Goal: Transaction & Acquisition: Obtain resource

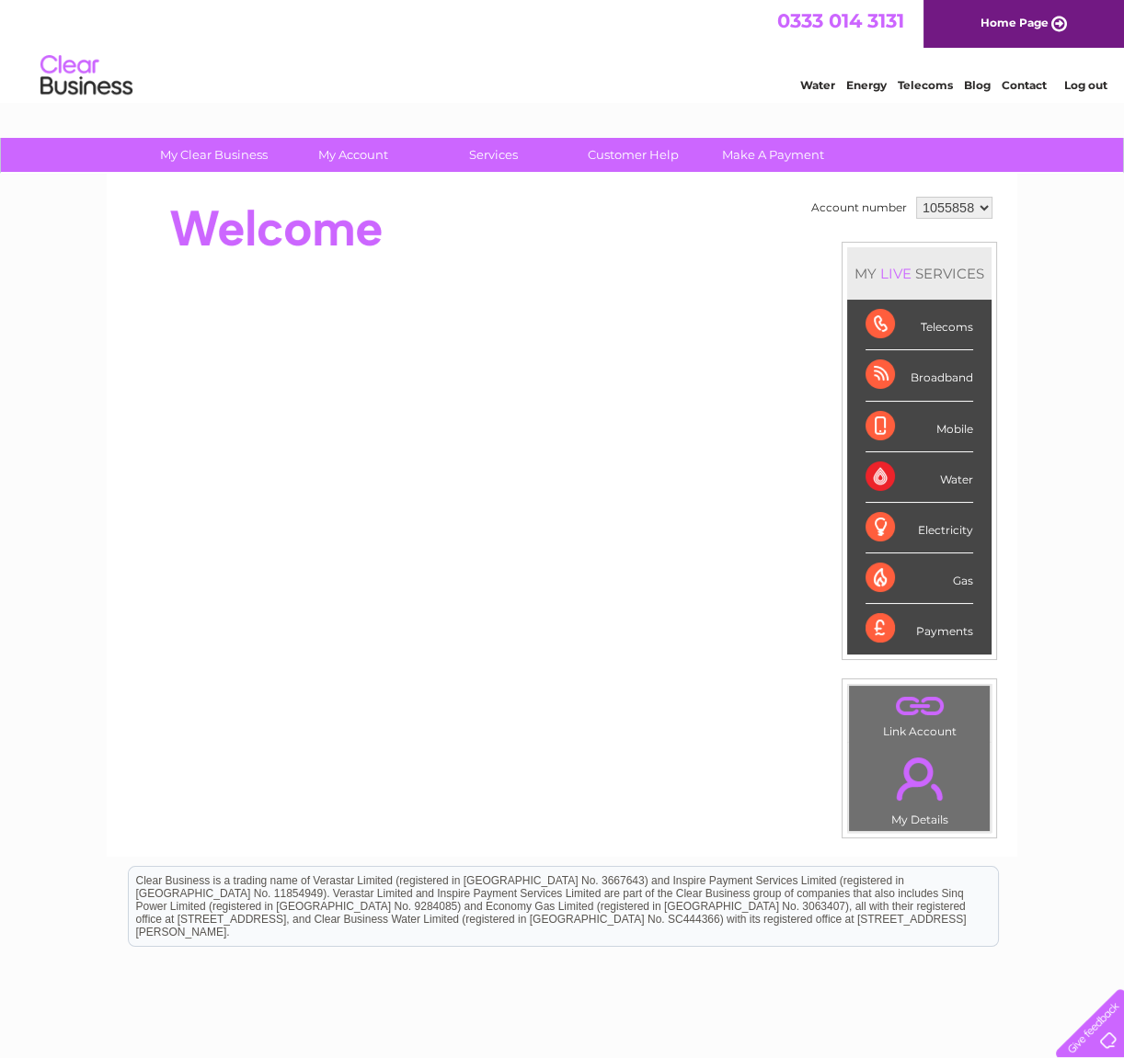
drag, startPoint x: 0, startPoint y: 0, endPoint x: 949, endPoint y: 208, distance: 971.4
click at [949, 208] on select "1055858" at bounding box center [954, 208] width 76 height 22
click at [865, 479] on div "Water" at bounding box center [919, 477] width 108 height 51
click at [940, 482] on div "Water" at bounding box center [919, 477] width 108 height 51
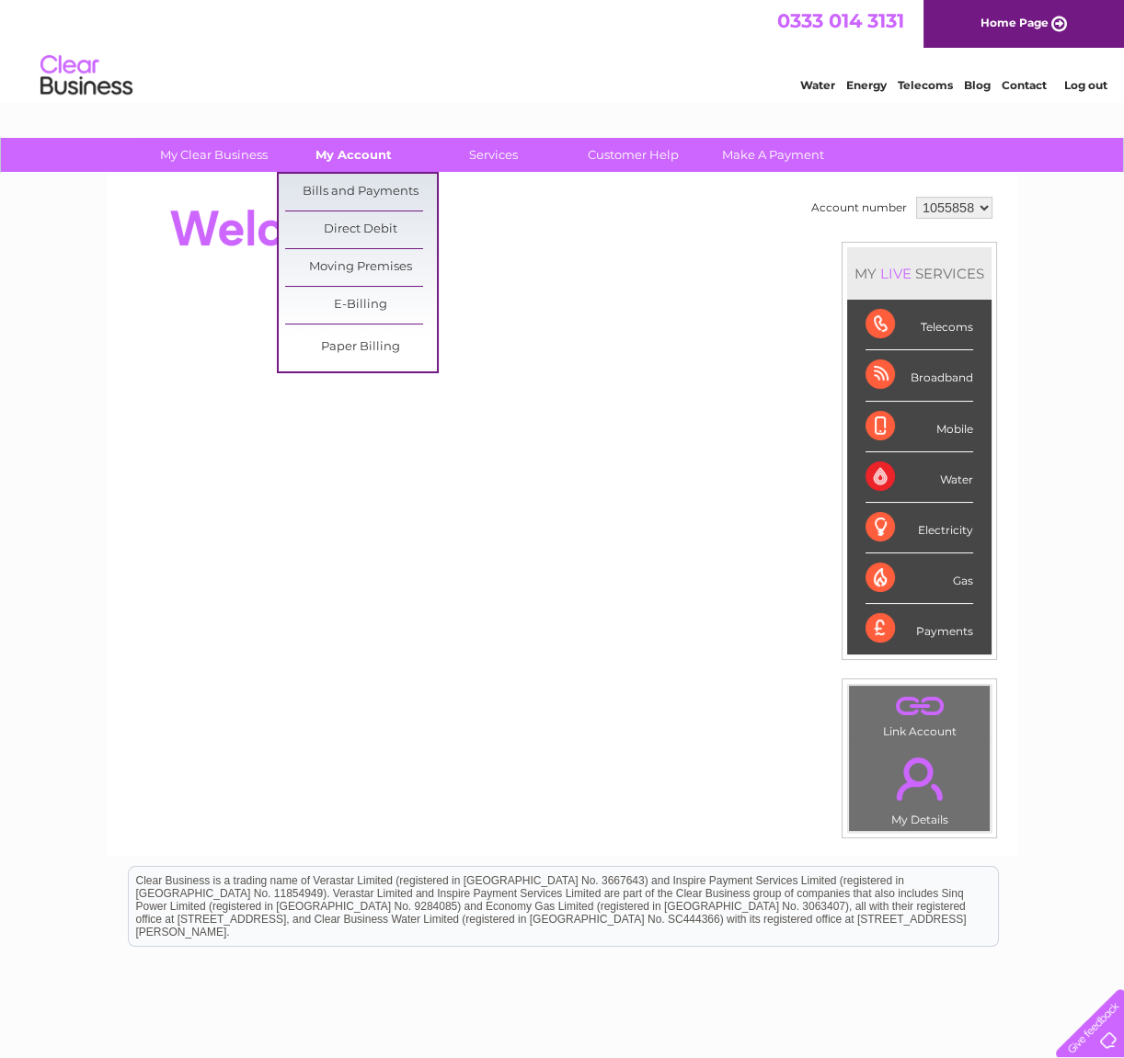
click at [363, 147] on link "My Account" at bounding box center [354, 155] width 152 height 34
click at [367, 191] on link "Bills and Payments" at bounding box center [361, 192] width 152 height 37
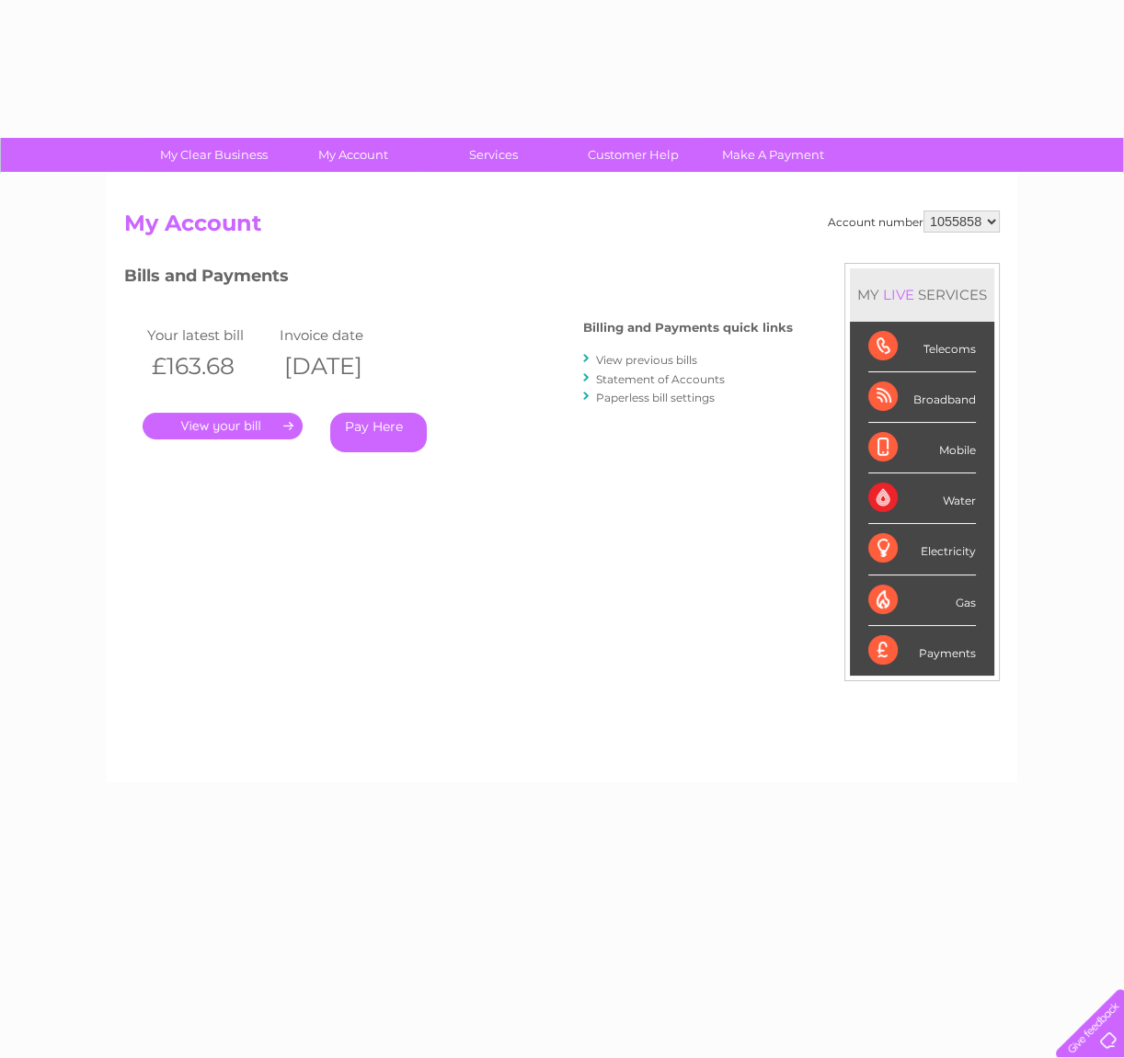
click at [244, 420] on link "." at bounding box center [223, 426] width 160 height 27
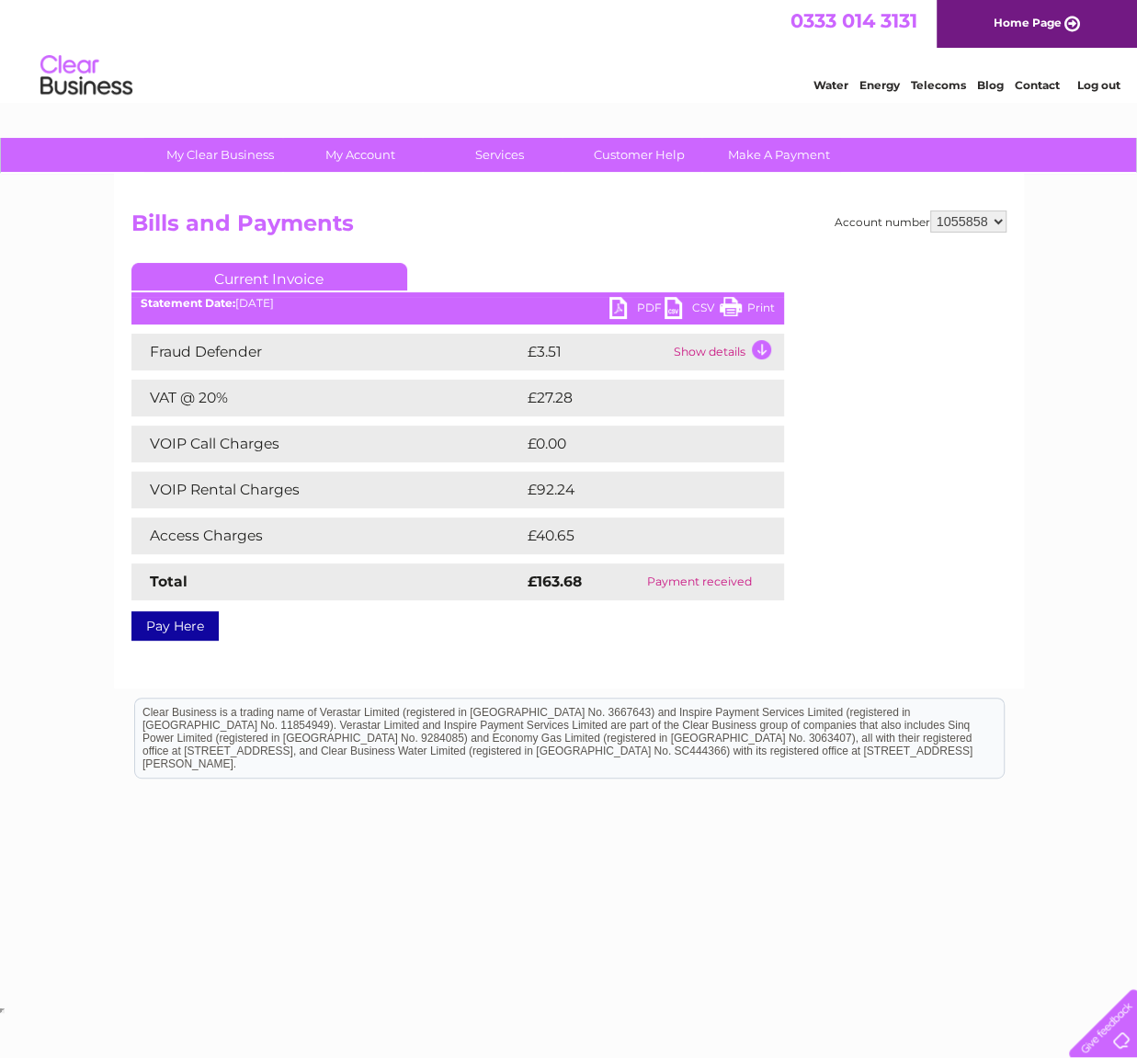
click at [653, 309] on link "PDF" at bounding box center [637, 310] width 55 height 27
